Goal: Go to known website: Go to known website

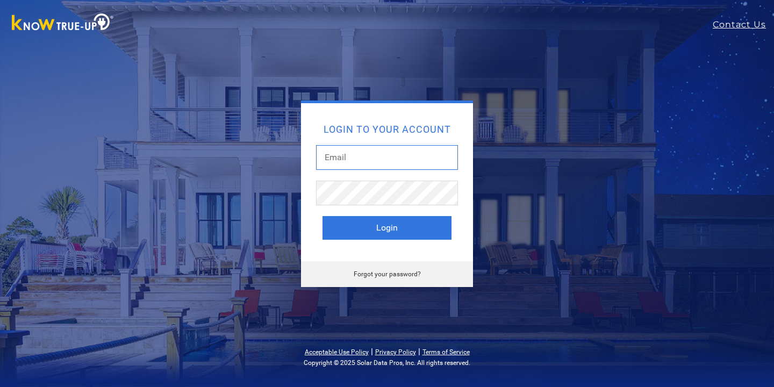
click at [431, 151] on input "text" at bounding box center [387, 157] width 142 height 25
type input "[EMAIL_ADDRESS][DOMAIN_NAME]"
click at [323, 216] on button "Login" at bounding box center [387, 228] width 129 height 24
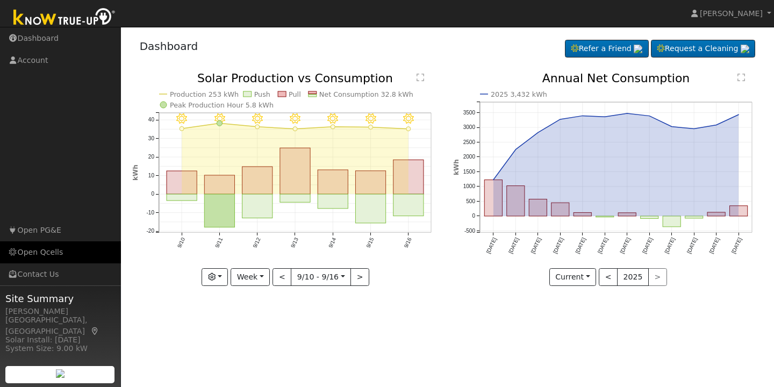
click at [50, 256] on link "Open Qcells" at bounding box center [60, 252] width 121 height 22
